Goal: Check status: Check status

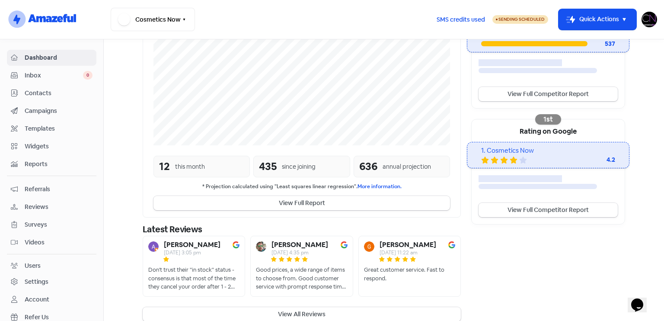
scroll to position [201, 0]
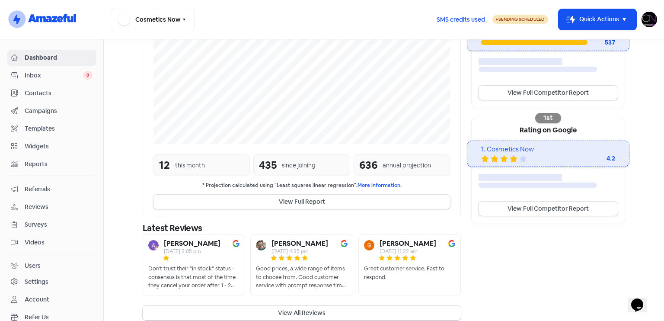
click at [305, 305] on button "View All Reviews" at bounding box center [302, 312] width 318 height 14
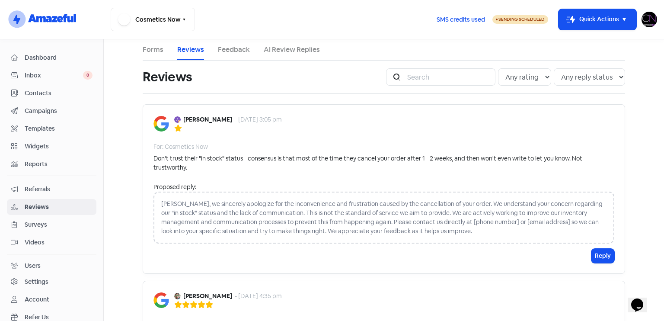
click at [234, 49] on link "Feedback" at bounding box center [234, 49] width 32 height 10
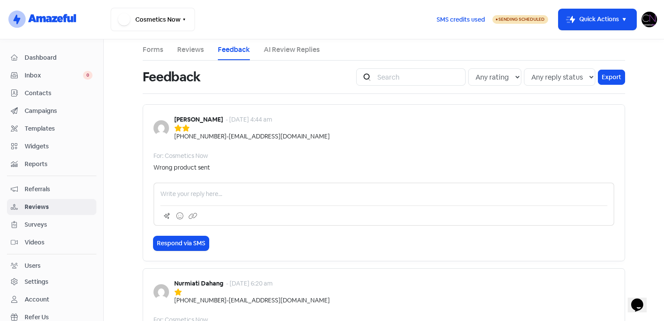
click at [145, 48] on link "Forms" at bounding box center [153, 49] width 21 height 10
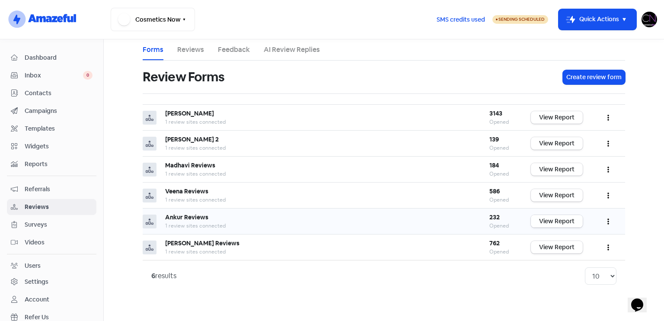
click at [565, 218] on link "View Report" at bounding box center [557, 221] width 52 height 13
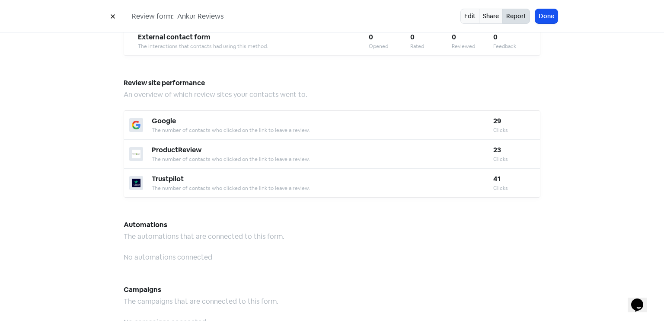
scroll to position [756, 0]
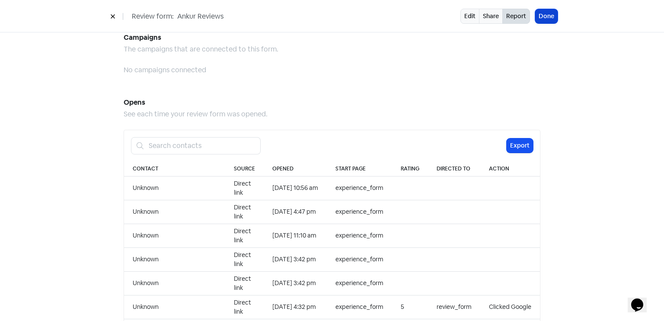
click at [549, 13] on button "Done" at bounding box center [546, 16] width 22 height 14
